Goal: Check status: Check status

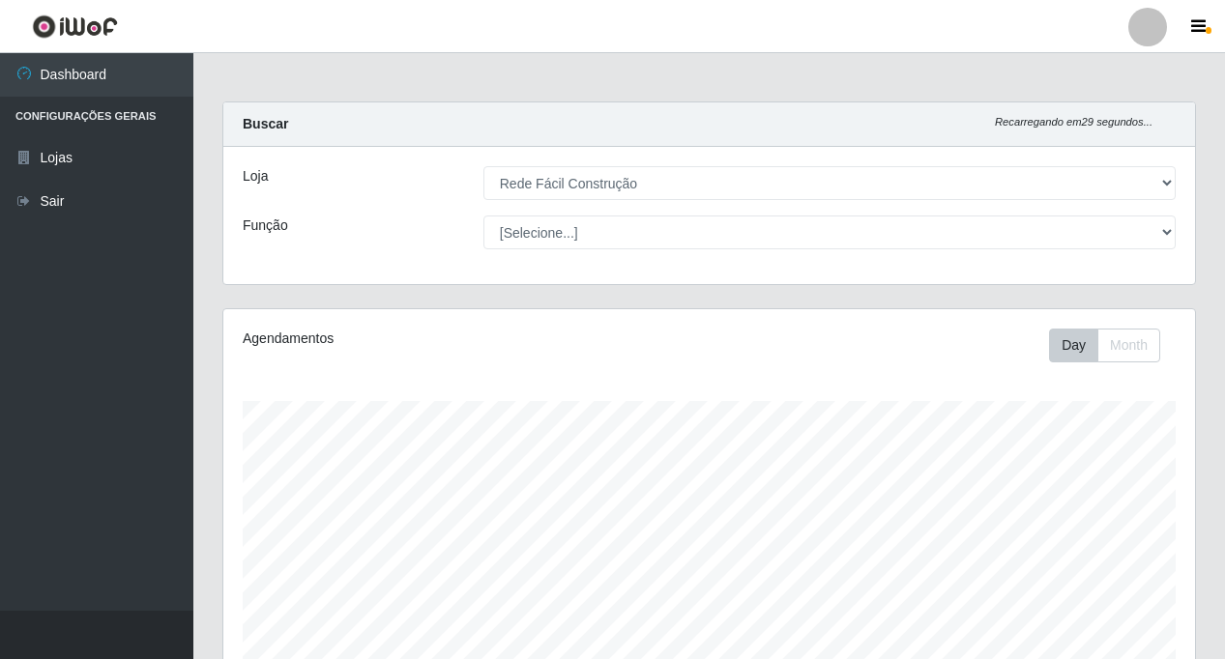
select select "318"
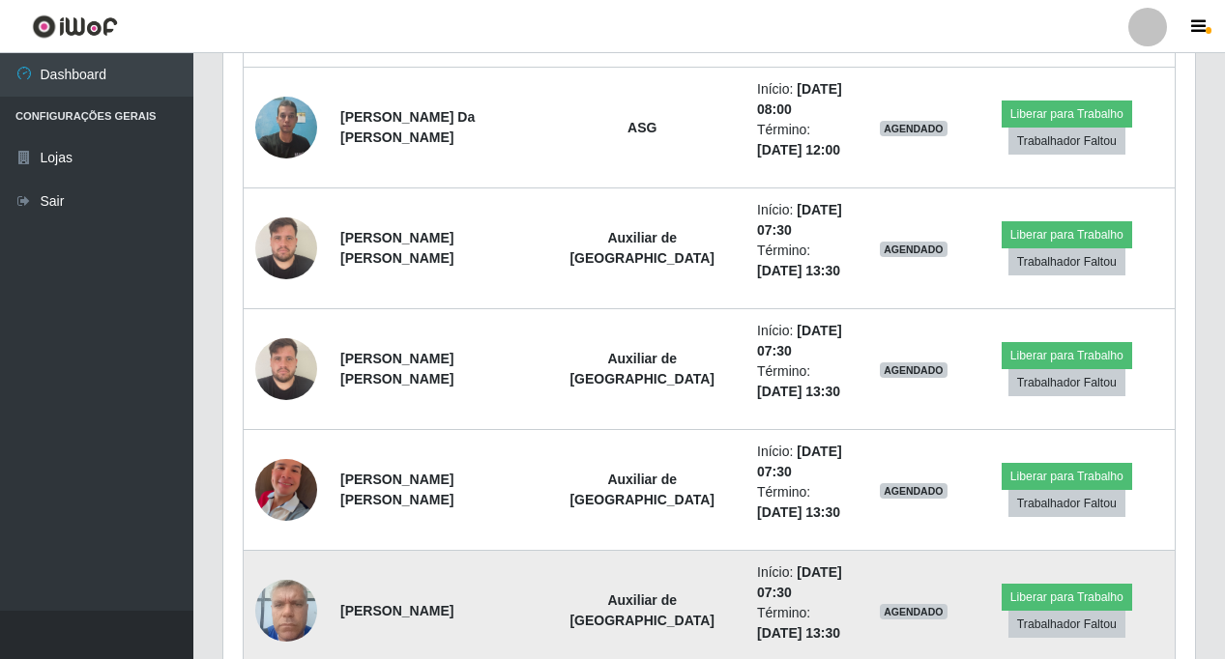
scroll to position [933, 0]
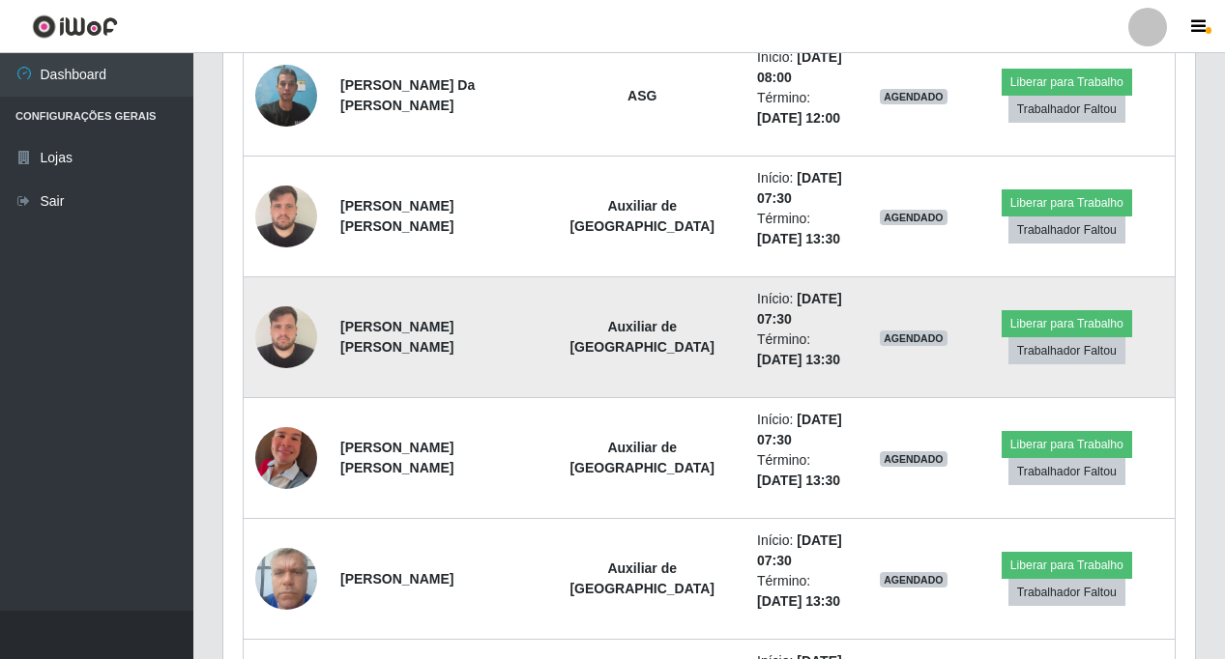
click at [285, 338] on img at bounding box center [286, 337] width 62 height 82
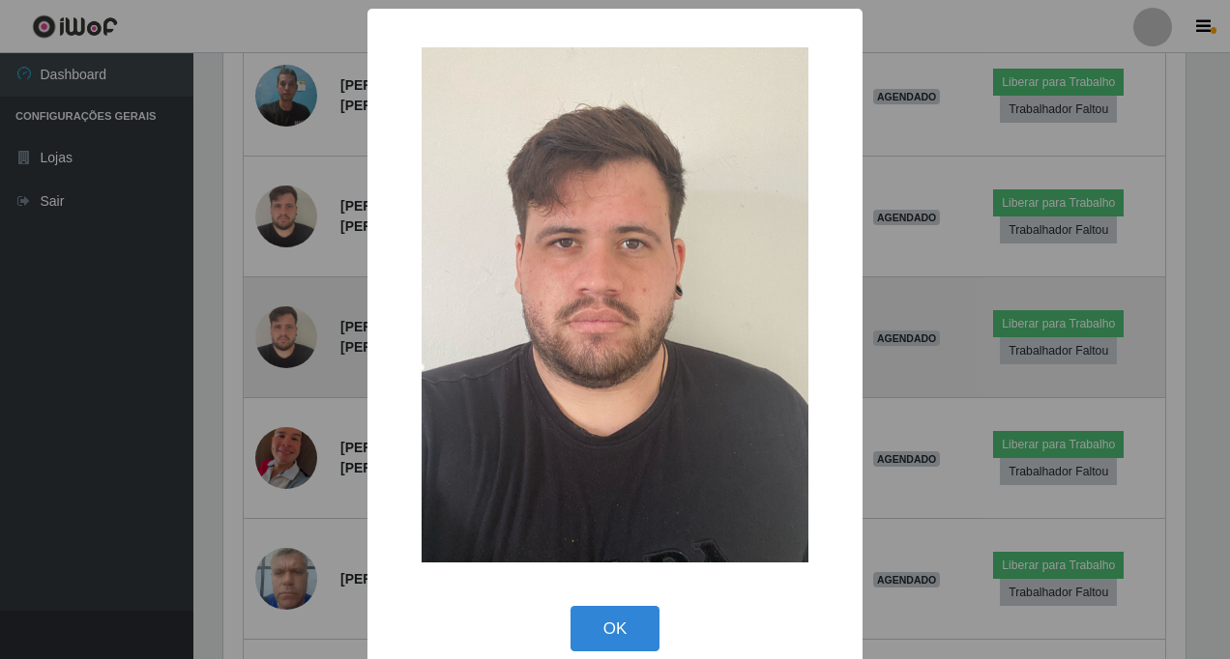
click at [285, 338] on div "× OK Cancel" at bounding box center [615, 329] width 1230 height 659
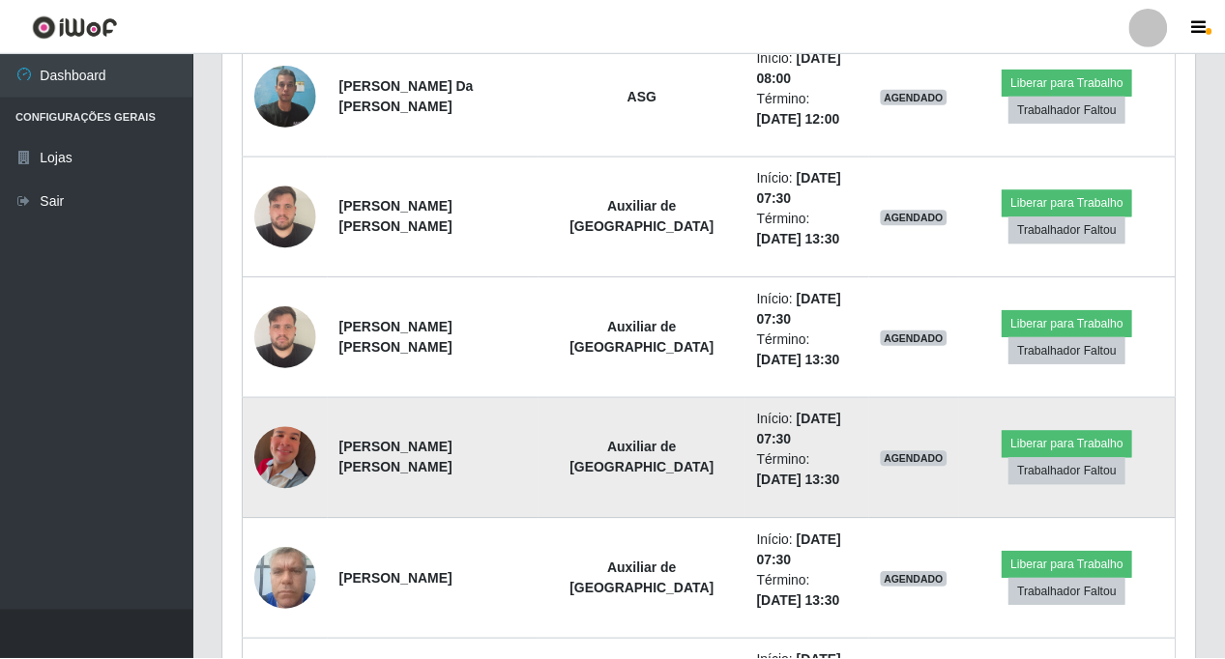
scroll to position [401, 972]
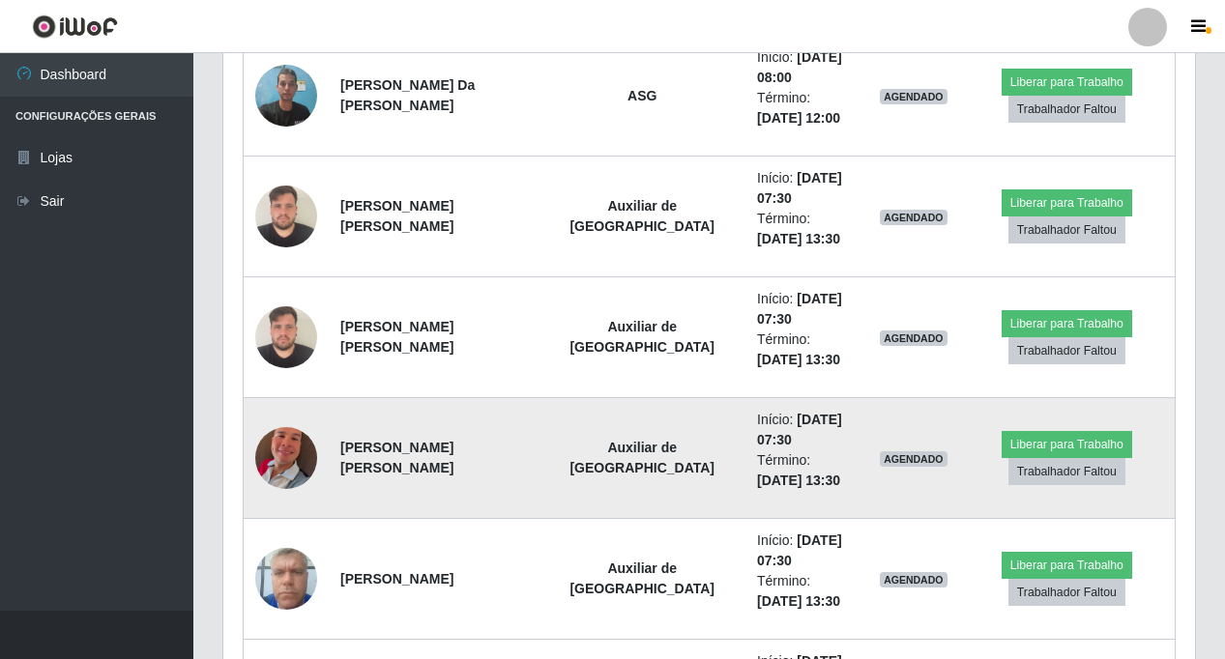
click at [289, 453] on img at bounding box center [286, 458] width 62 height 110
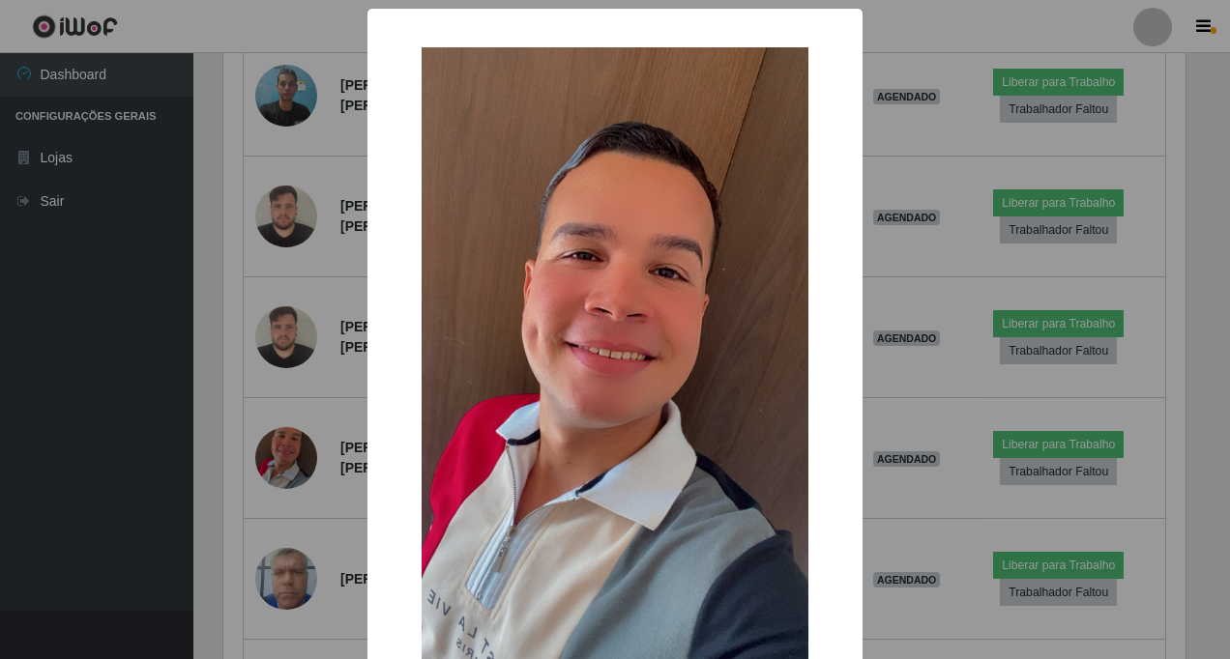
click at [287, 453] on div "× OK Cancel" at bounding box center [615, 329] width 1230 height 659
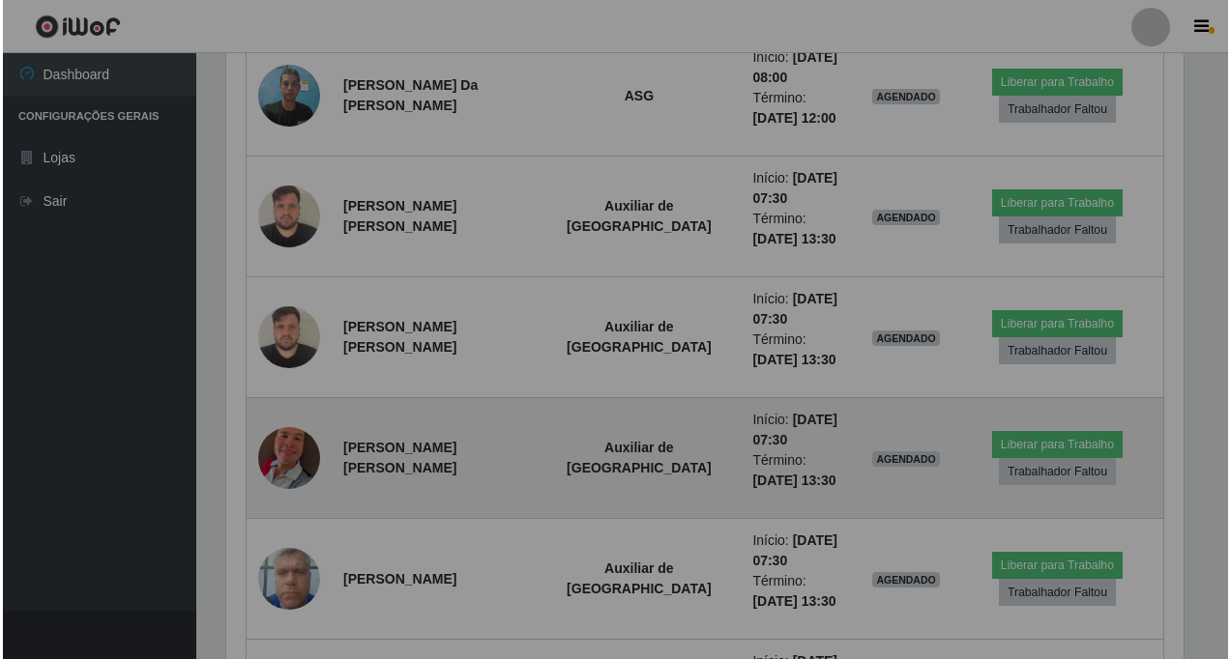
scroll to position [401, 972]
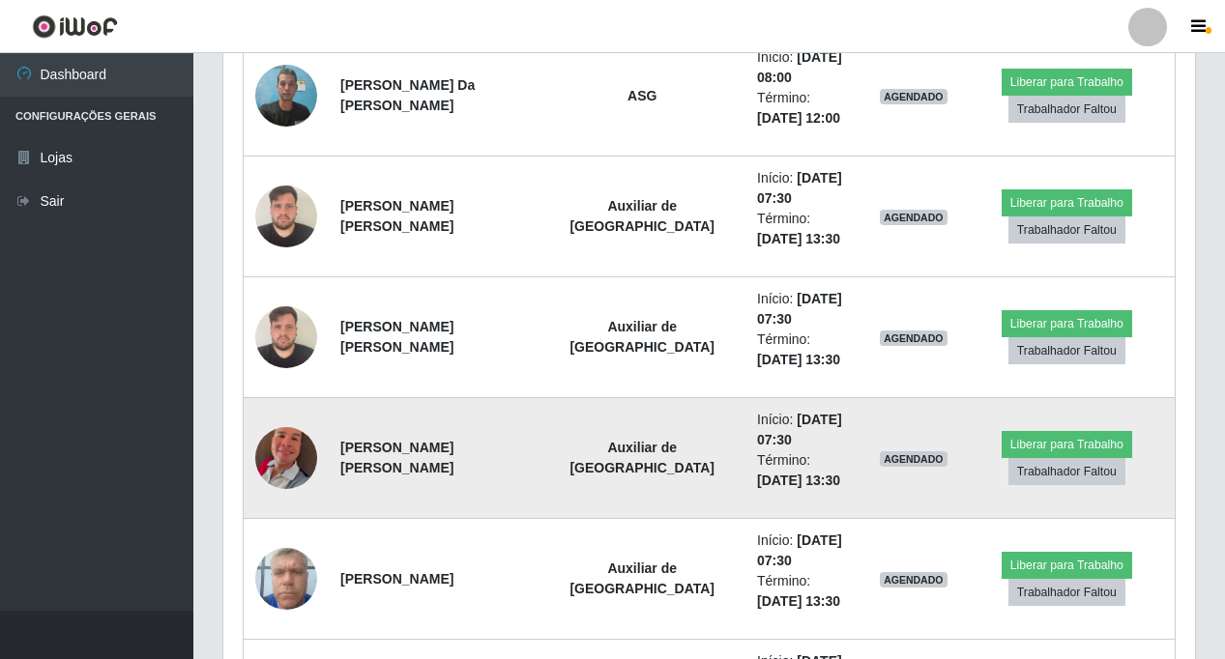
click at [296, 454] on img at bounding box center [286, 458] width 62 height 110
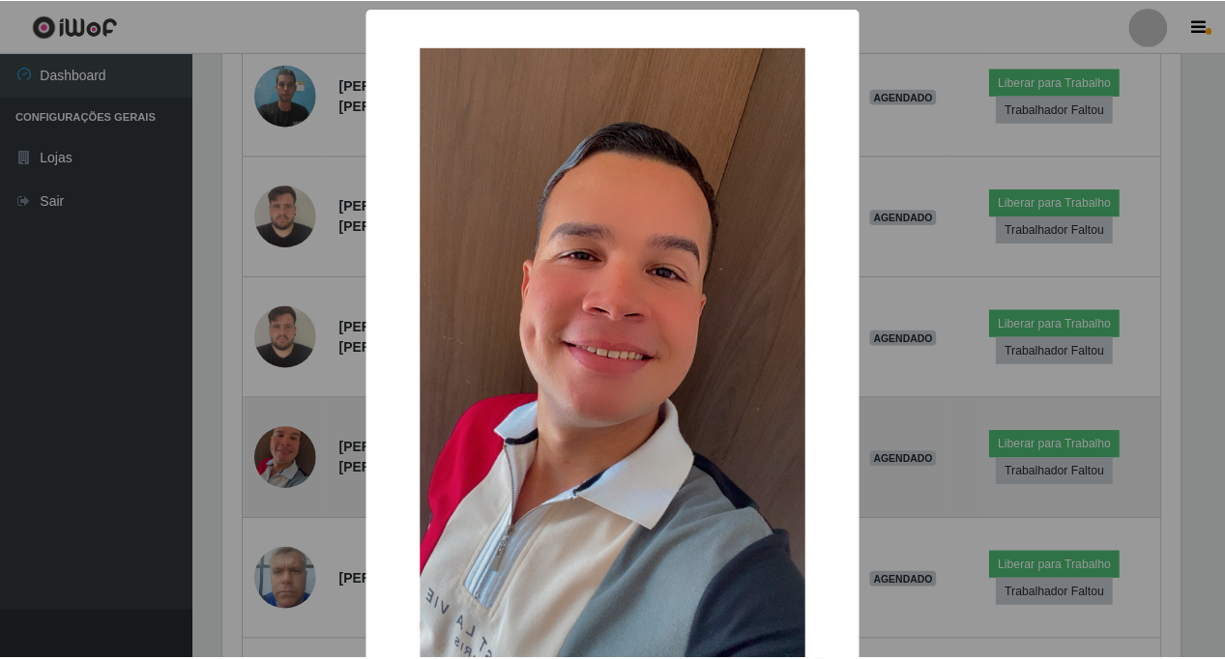
scroll to position [401, 962]
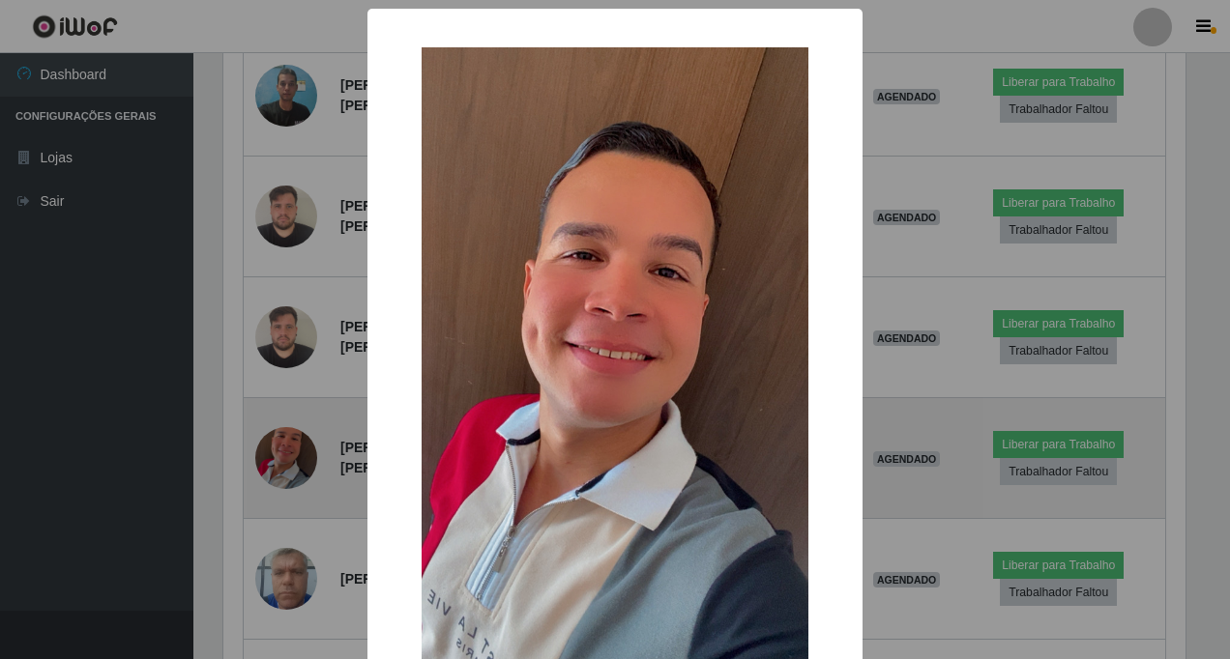
click at [296, 454] on div "× OK Cancel" at bounding box center [615, 329] width 1230 height 659
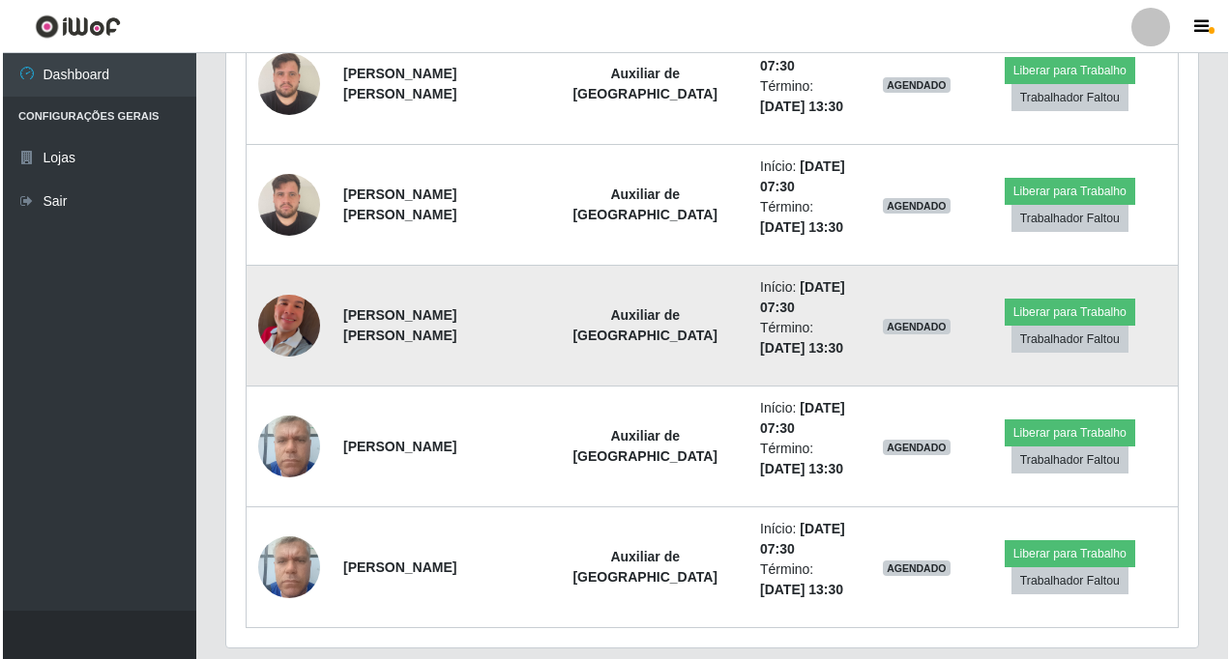
scroll to position [1126, 0]
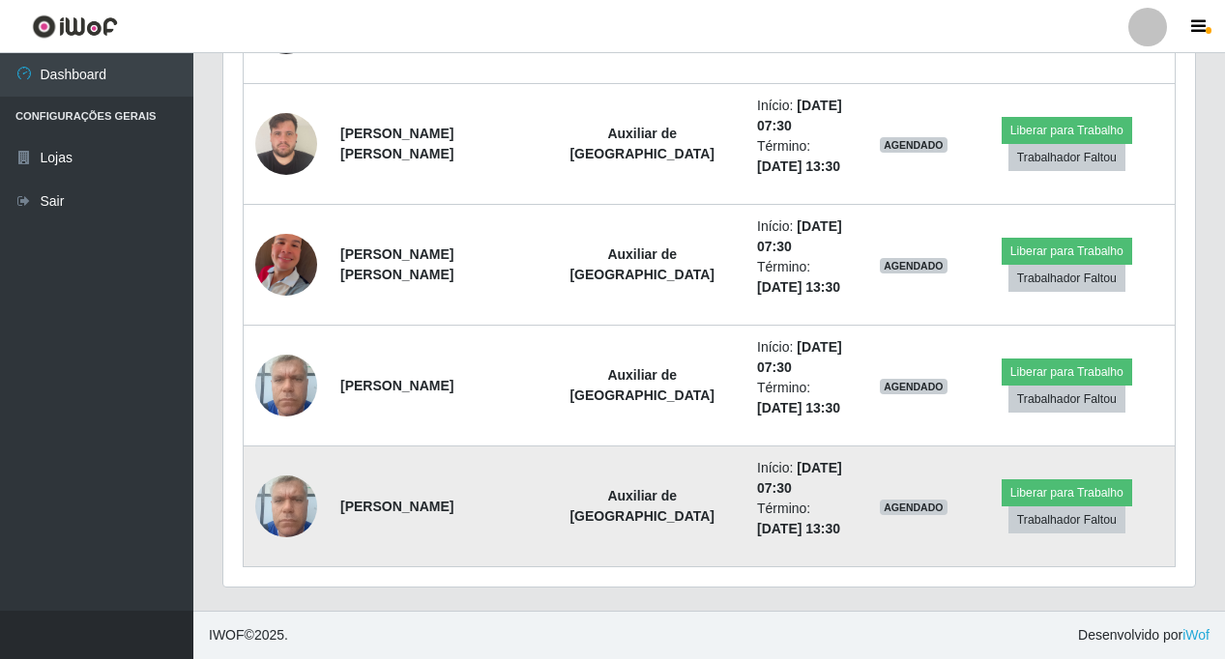
click at [297, 490] on img at bounding box center [286, 506] width 62 height 82
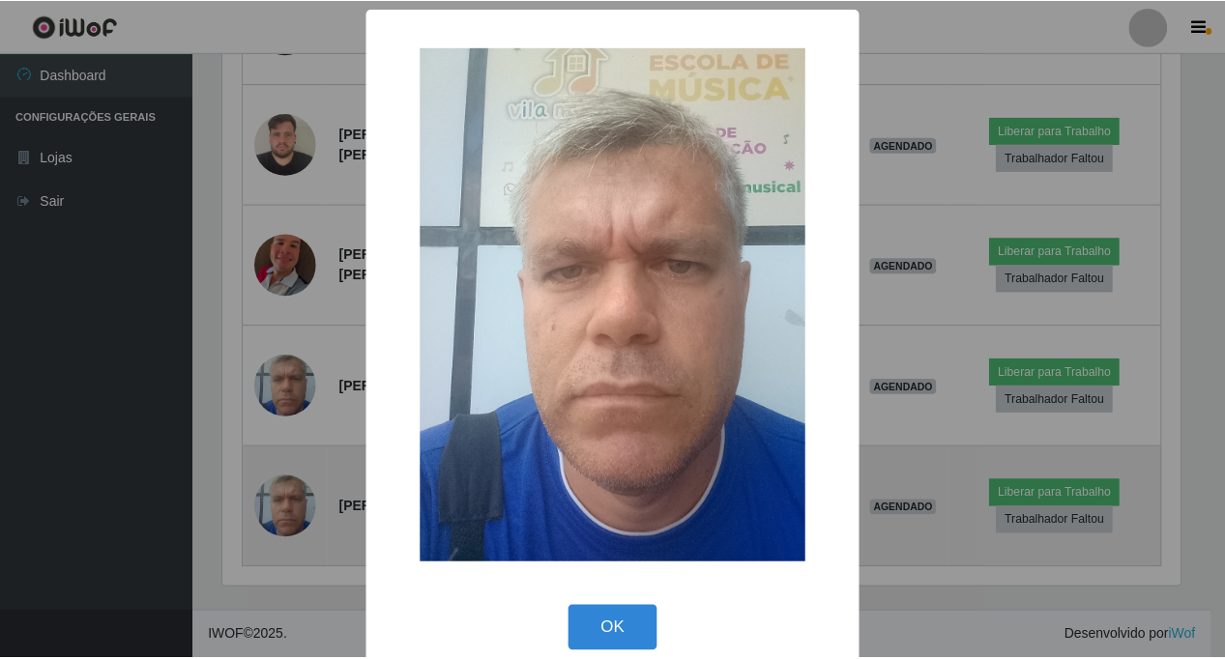
scroll to position [401, 962]
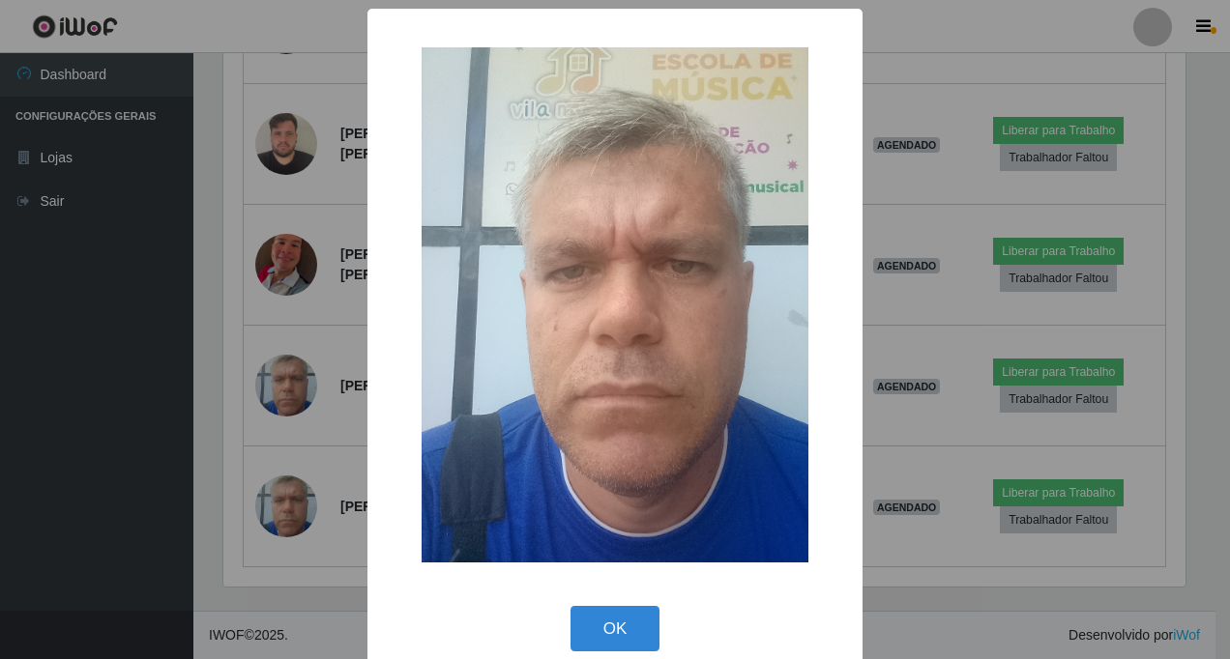
click at [291, 424] on div "× OK Cancel" at bounding box center [615, 329] width 1230 height 659
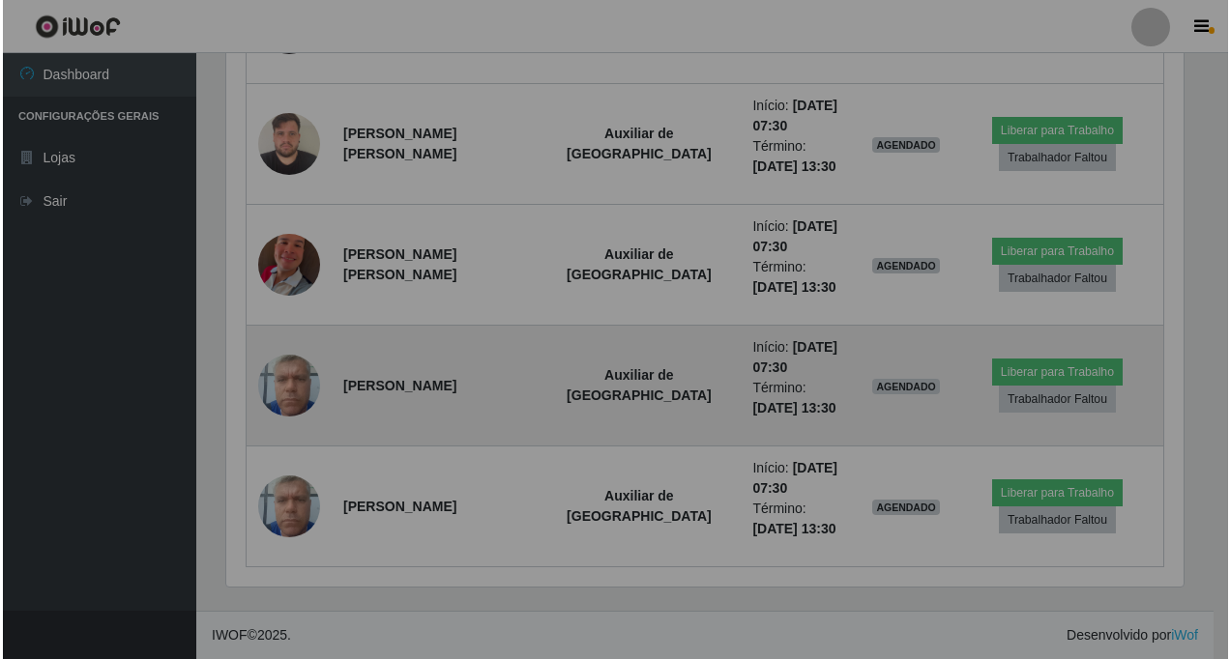
scroll to position [401, 972]
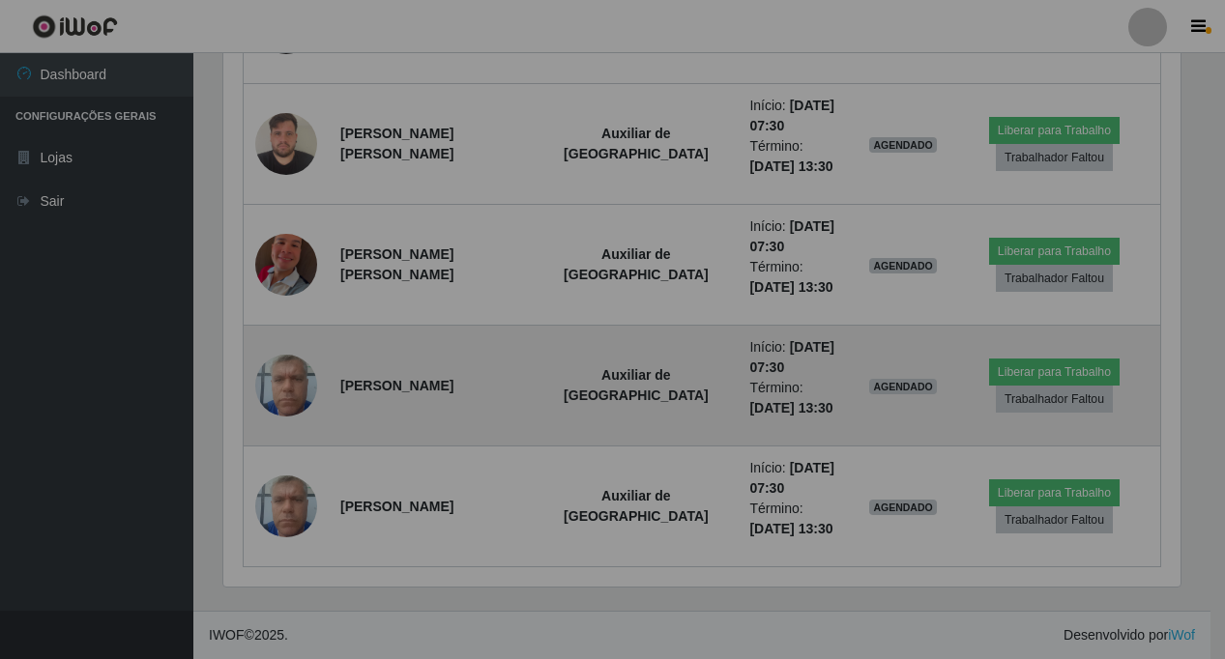
click at [304, 403] on img at bounding box center [286, 385] width 62 height 82
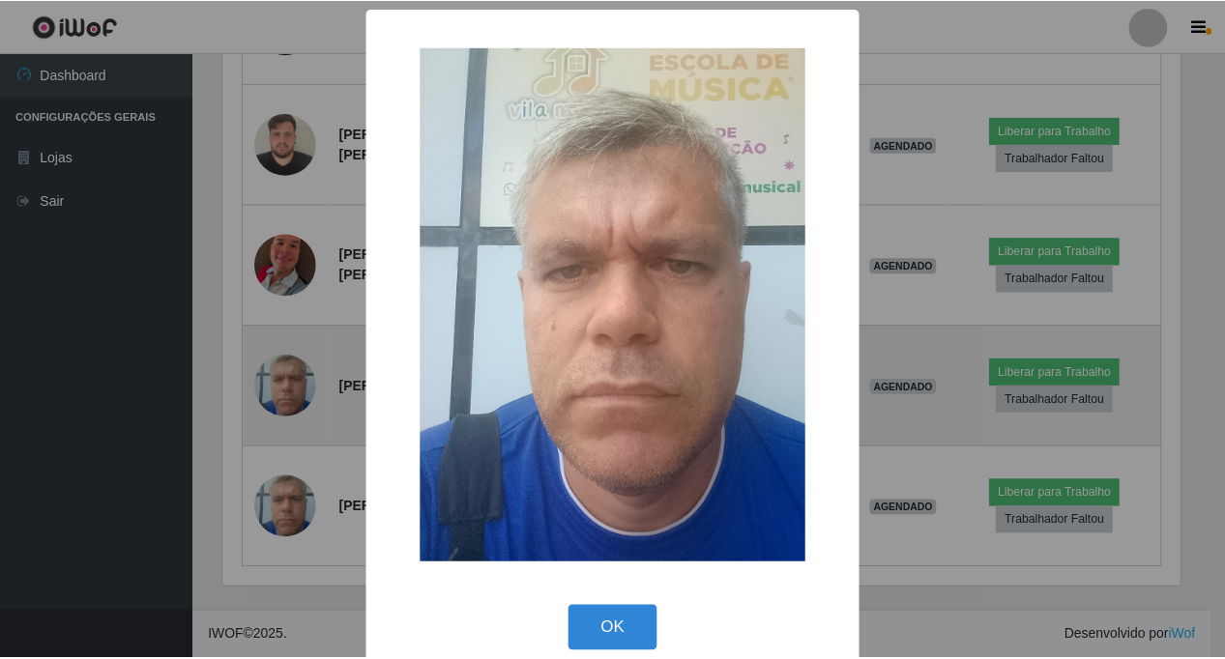
scroll to position [401, 962]
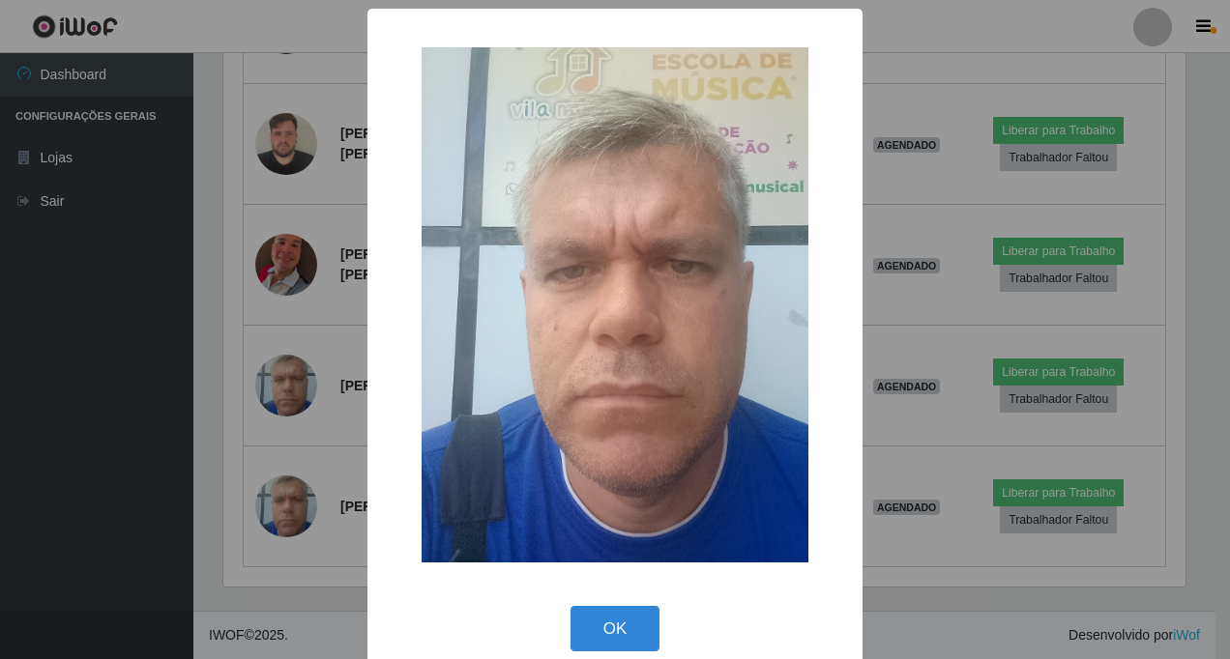
click at [314, 378] on div "× OK Cancel" at bounding box center [615, 329] width 1230 height 659
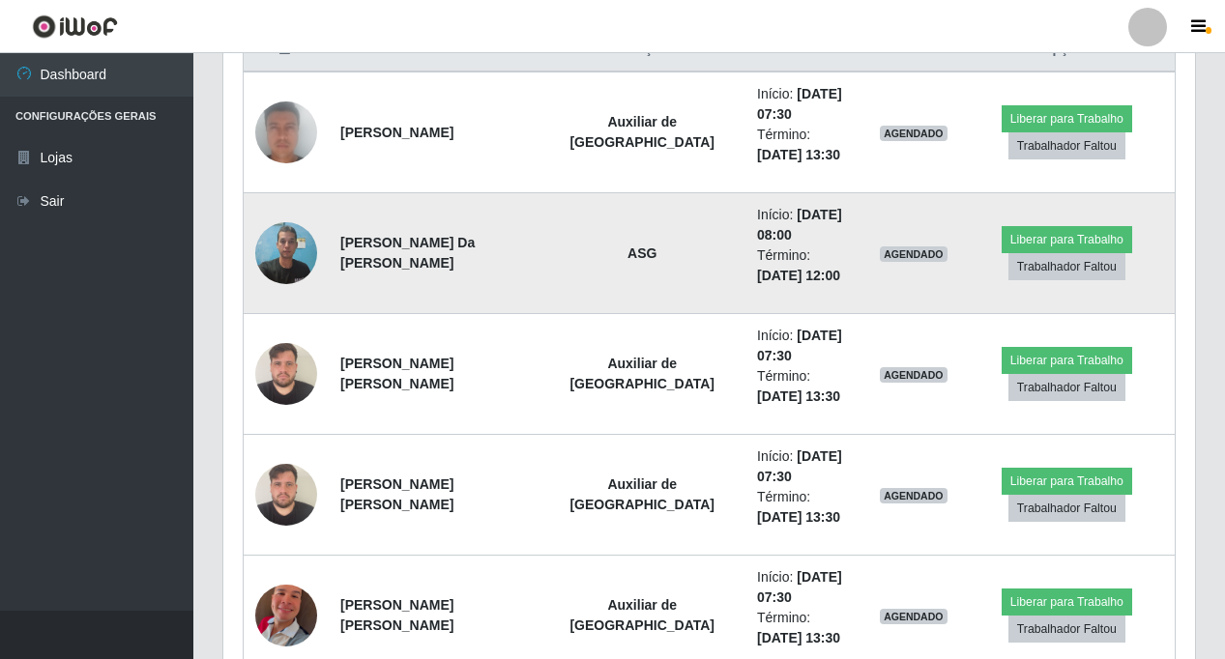
scroll to position [740, 0]
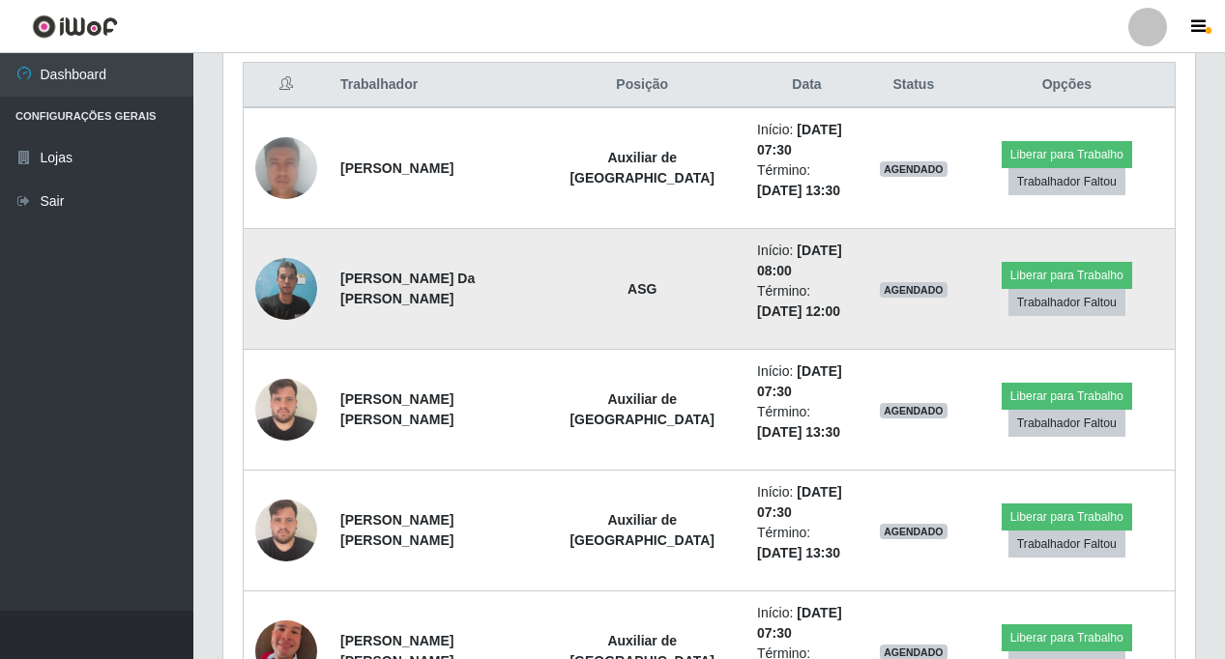
click at [292, 272] on img at bounding box center [286, 289] width 62 height 82
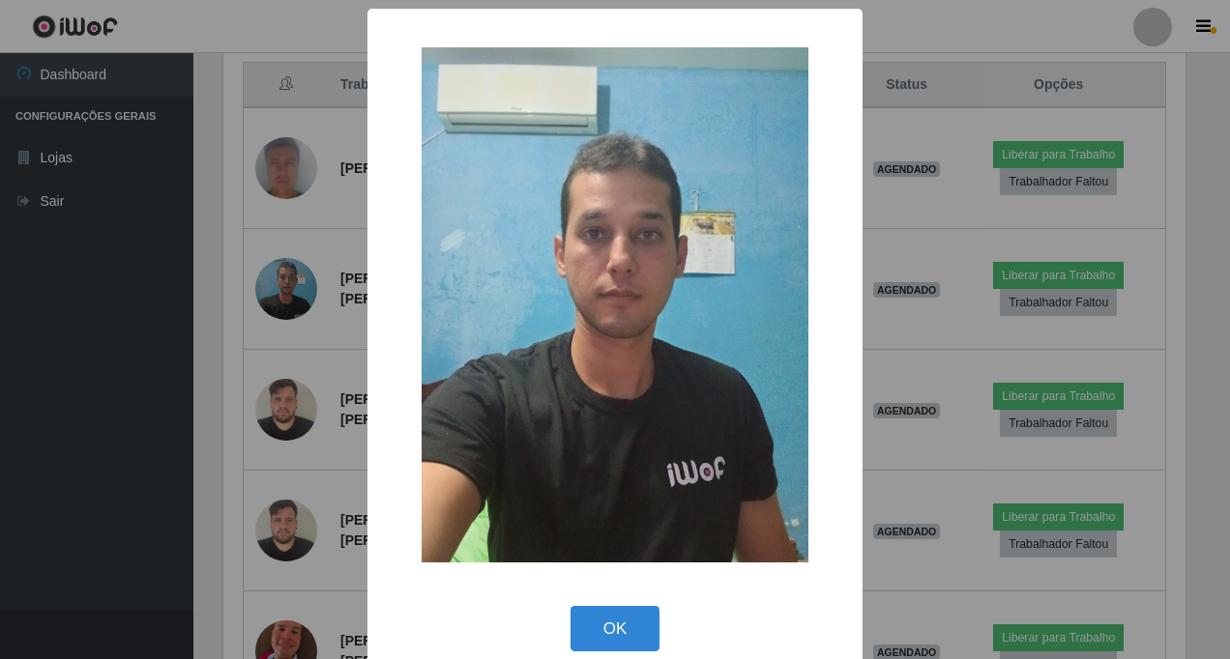
click at [267, 220] on div "× OK Cancel" at bounding box center [615, 329] width 1230 height 659
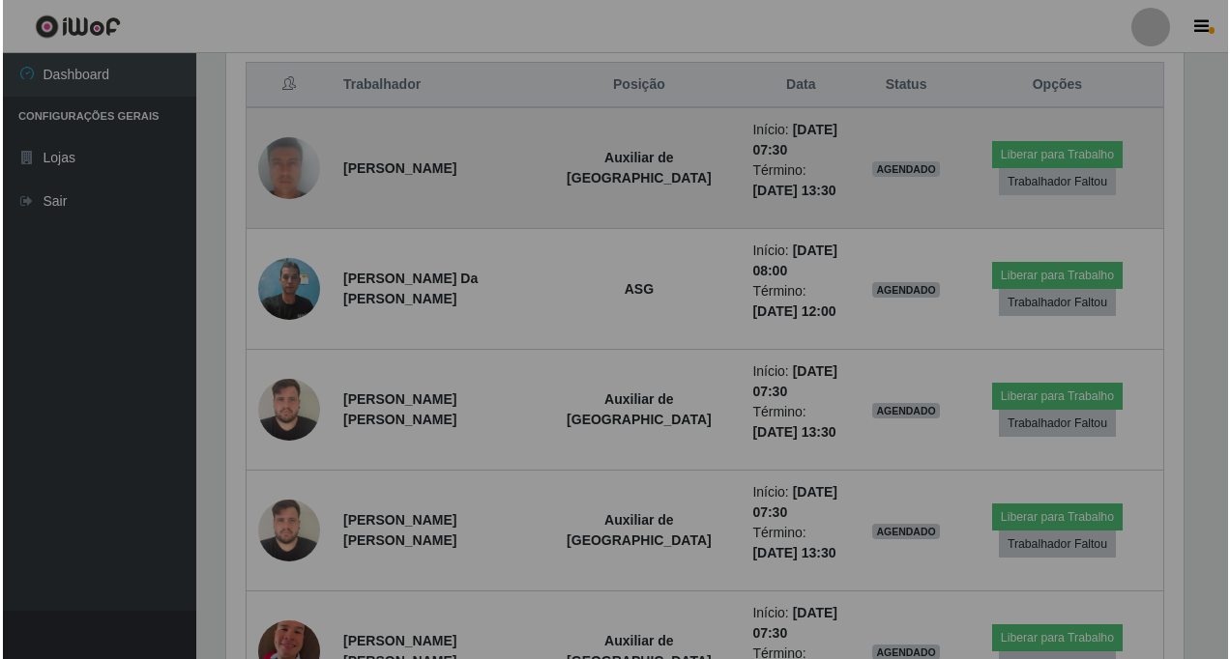
scroll to position [0, 0]
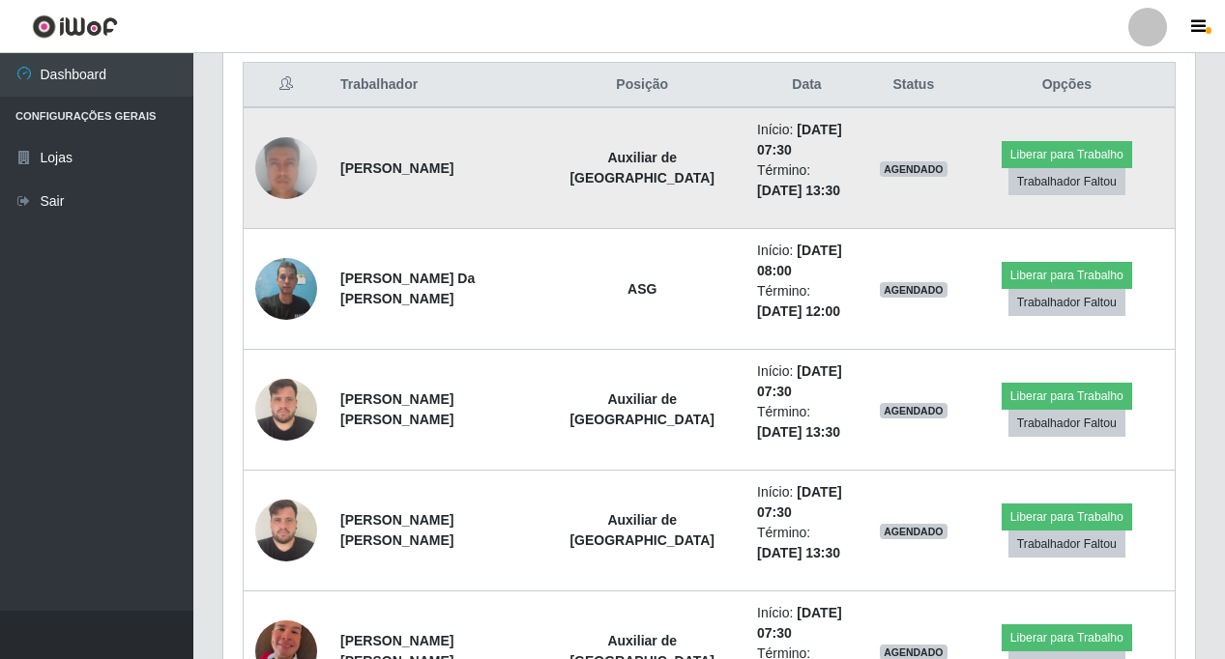
click at [270, 182] on img at bounding box center [286, 168] width 62 height 128
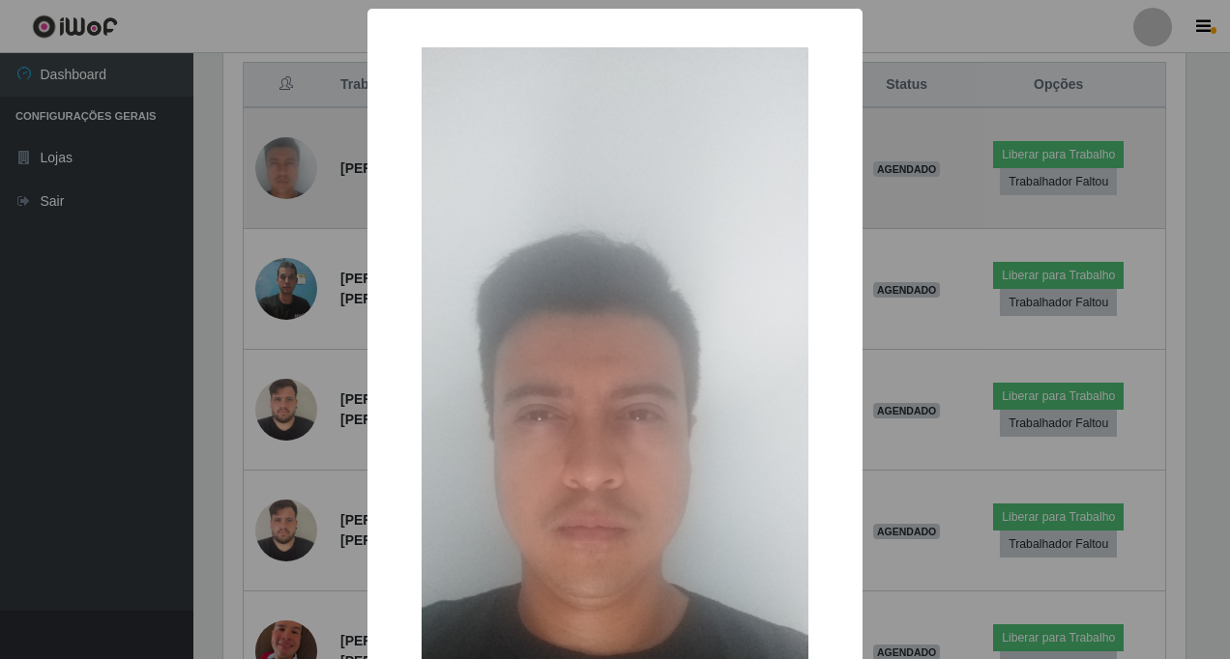
click at [270, 182] on div "× OK Cancel" at bounding box center [615, 329] width 1230 height 659
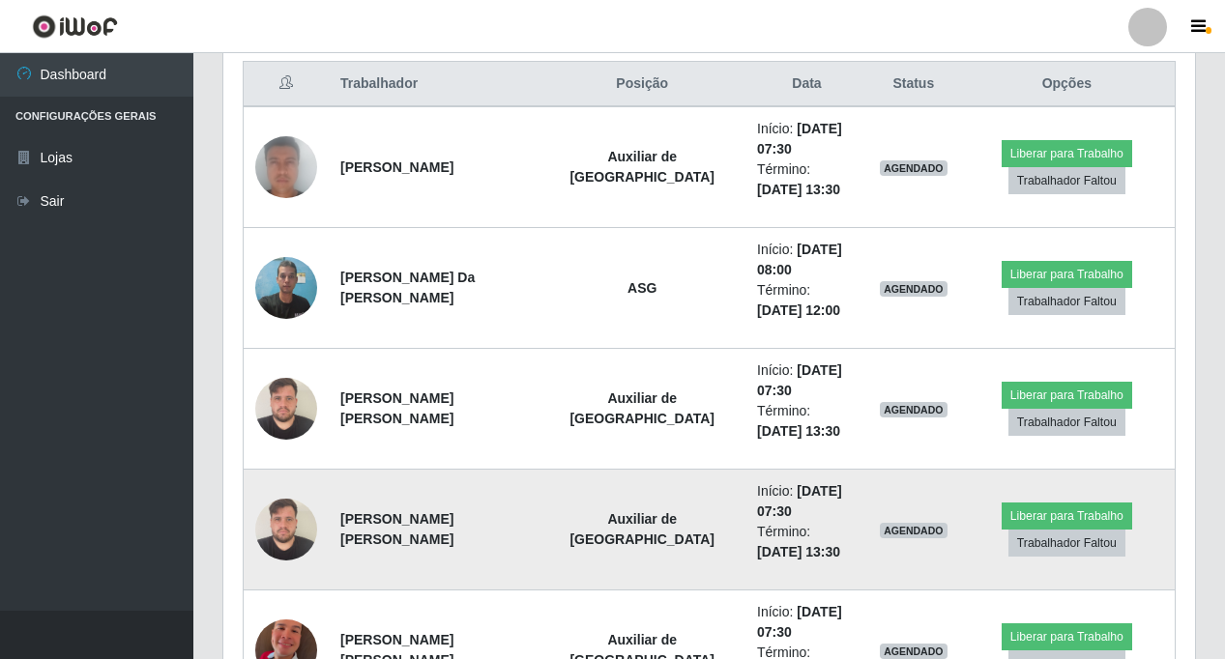
scroll to position [740, 0]
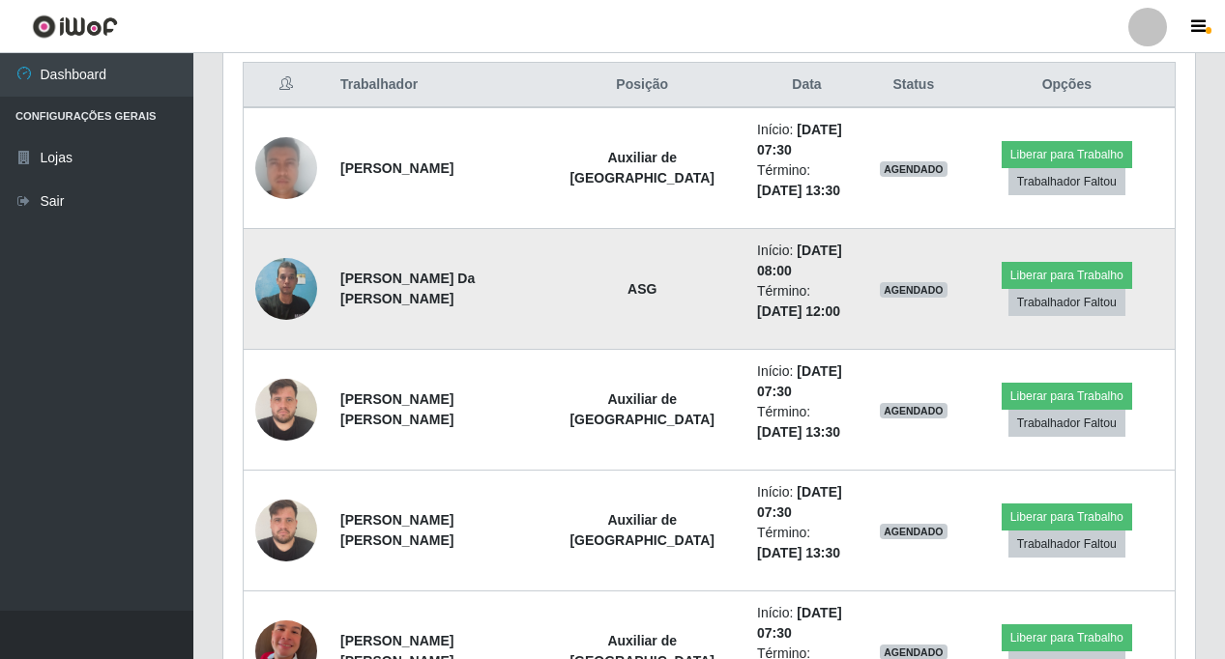
click at [275, 280] on img at bounding box center [286, 289] width 62 height 82
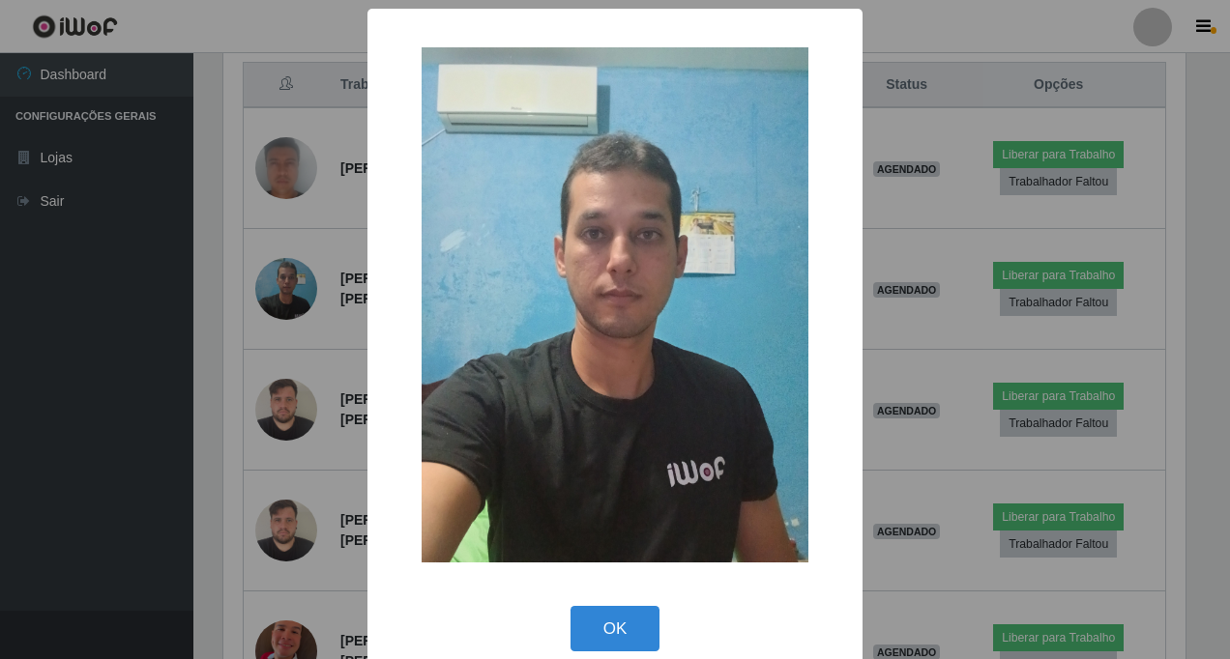
click at [279, 278] on div "× OK Cancel" at bounding box center [615, 329] width 1230 height 659
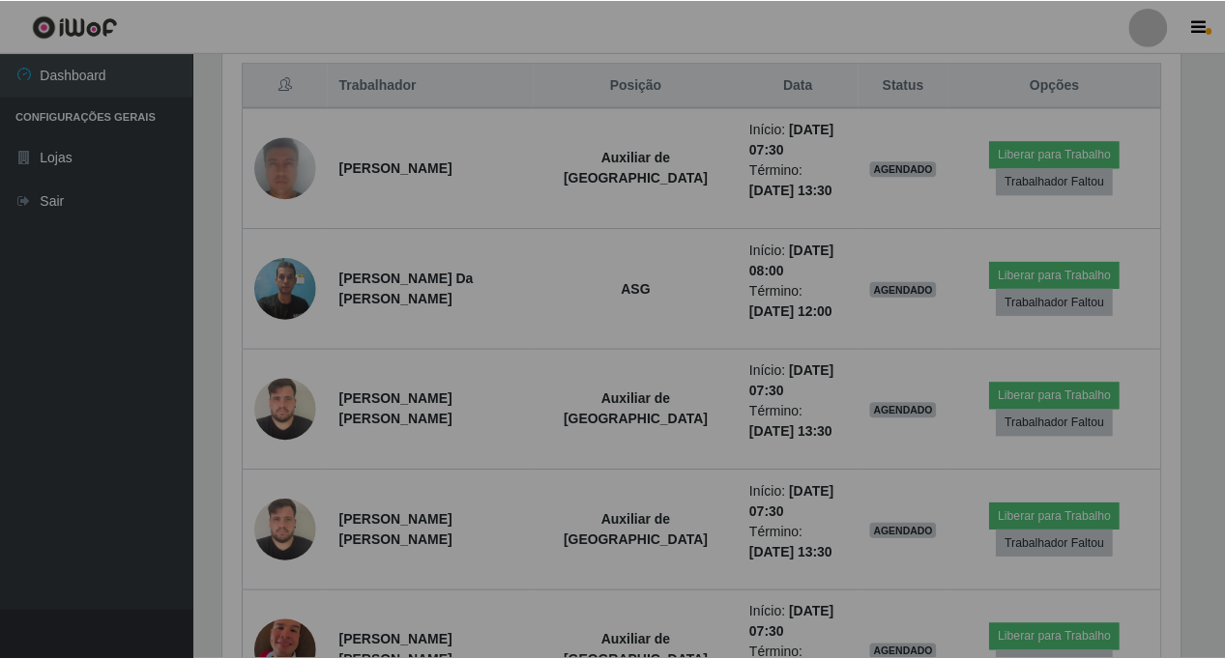
scroll to position [401, 972]
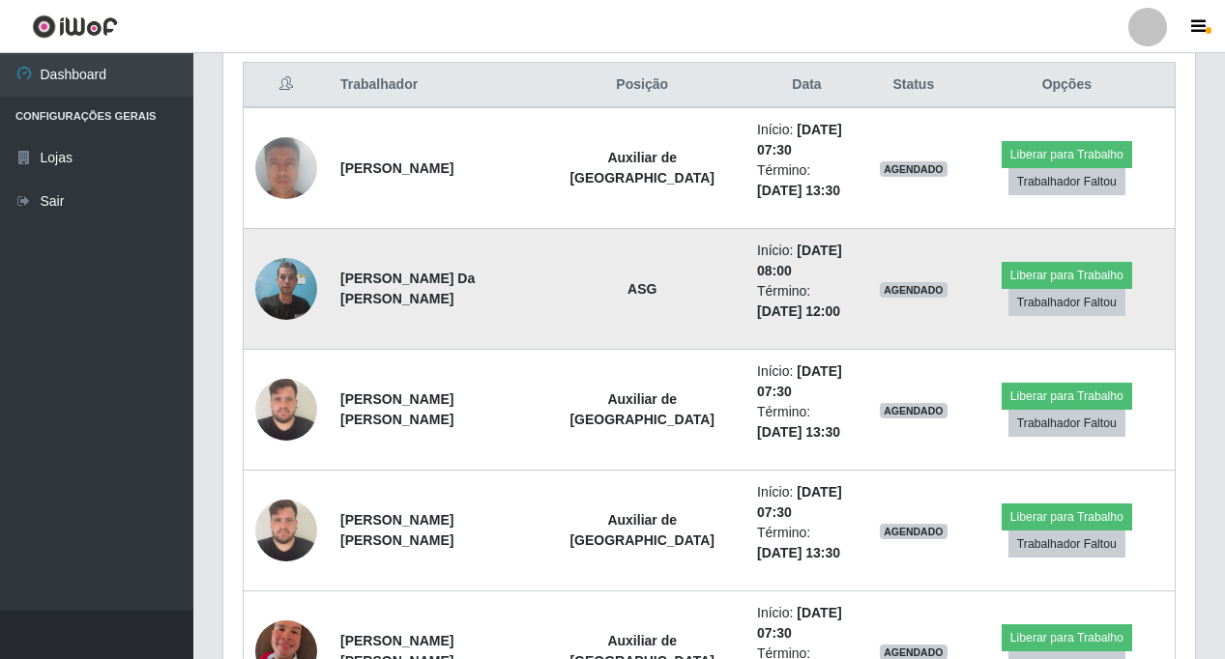
click at [278, 278] on img at bounding box center [286, 289] width 62 height 82
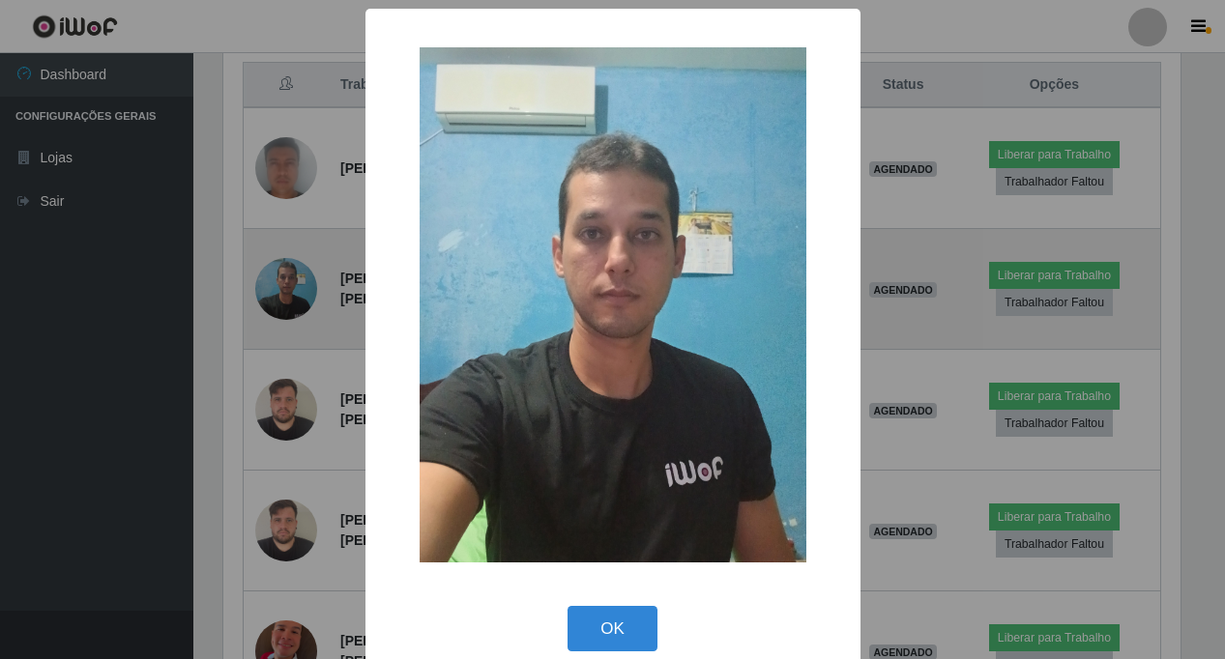
scroll to position [401, 962]
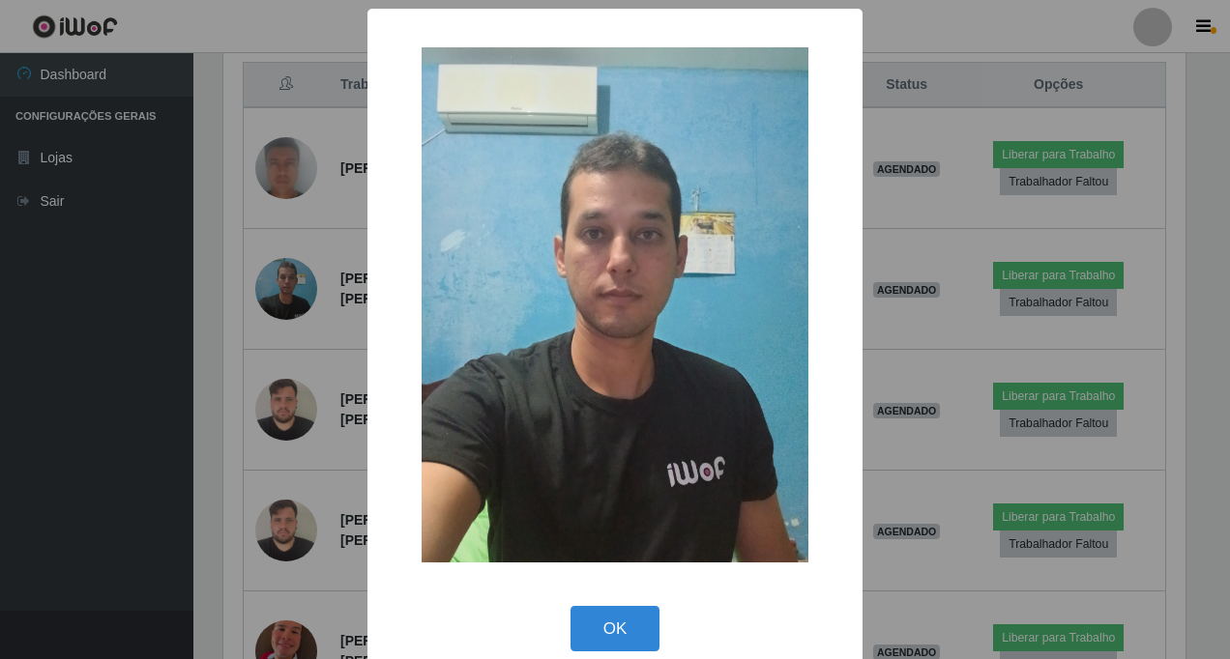
click at [305, 215] on div "× OK Cancel" at bounding box center [615, 329] width 1230 height 659
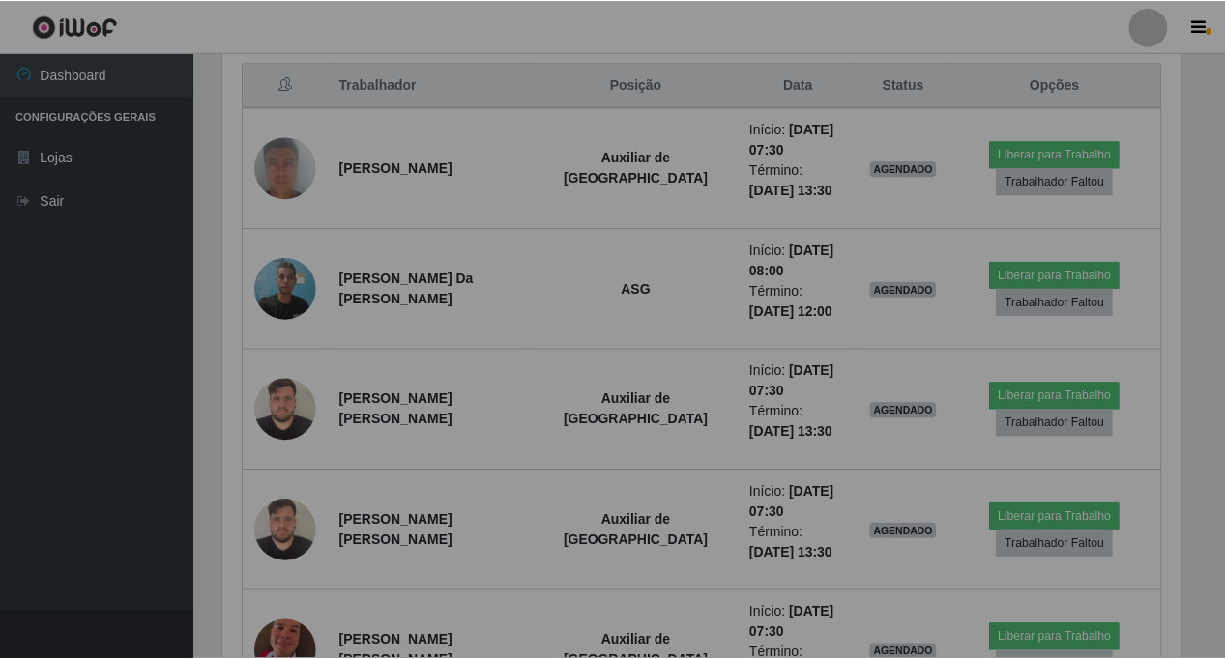
scroll to position [401, 972]
